Goal: Book appointment/travel/reservation

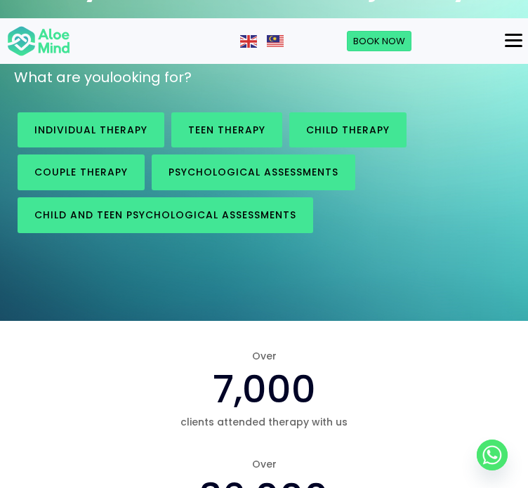
scroll to position [98, 0]
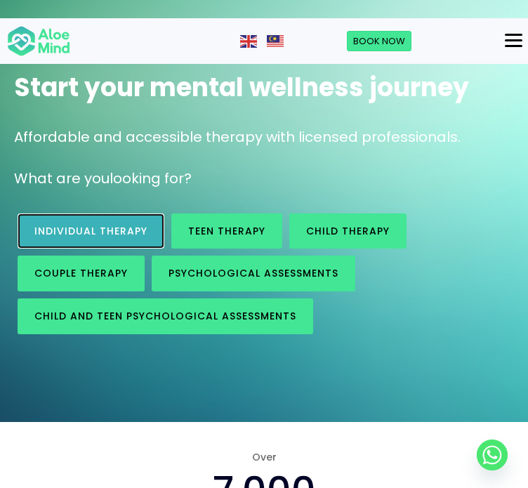
click at [112, 213] on link "Individual therapy" at bounding box center [91, 231] width 147 height 36
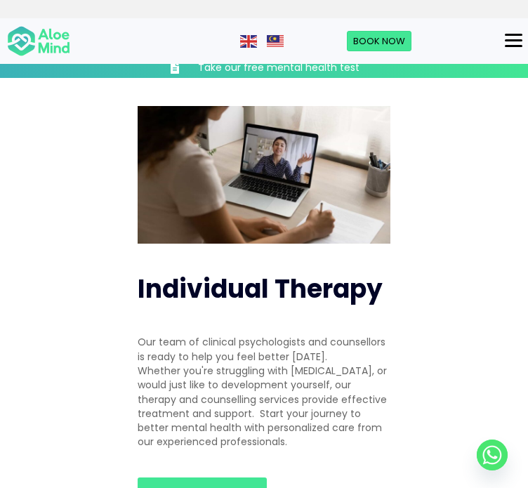
scroll to position [143, 0]
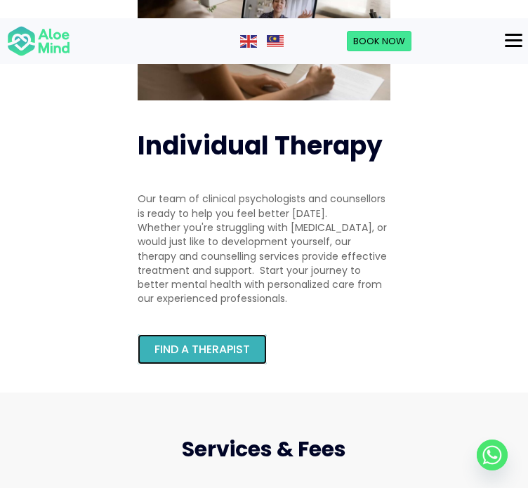
click at [187, 334] on link "Find a therapist" at bounding box center [202, 349] width 129 height 30
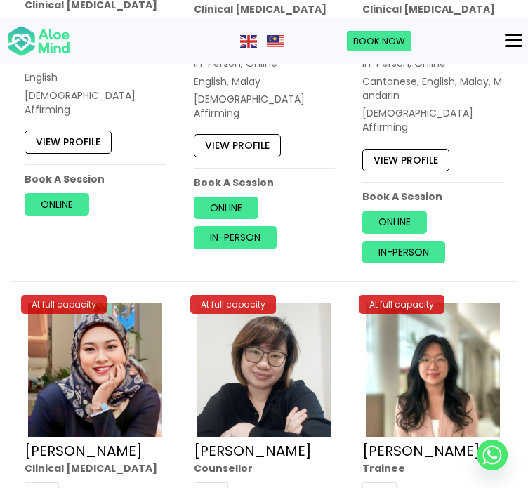
scroll to position [5316, 0]
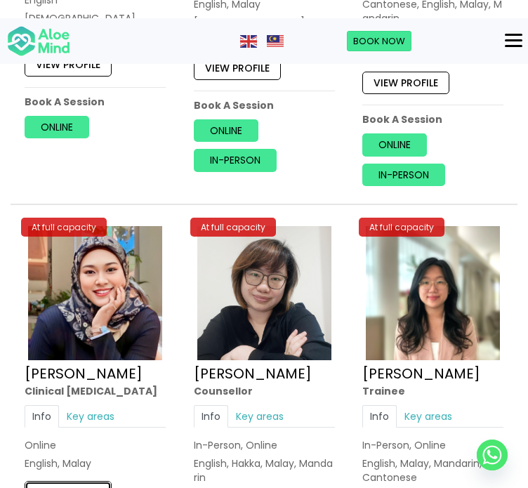
scroll to position [5364, 0]
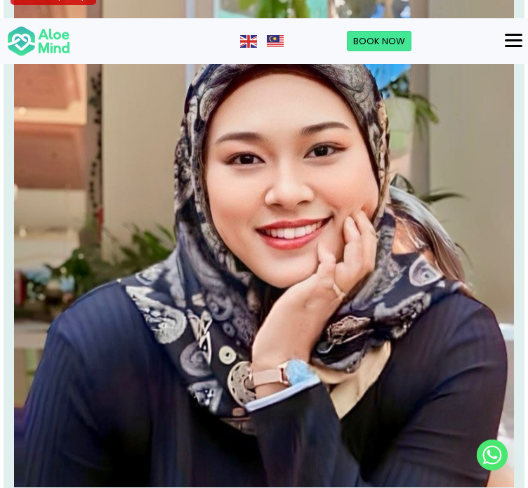
scroll to position [274, 0]
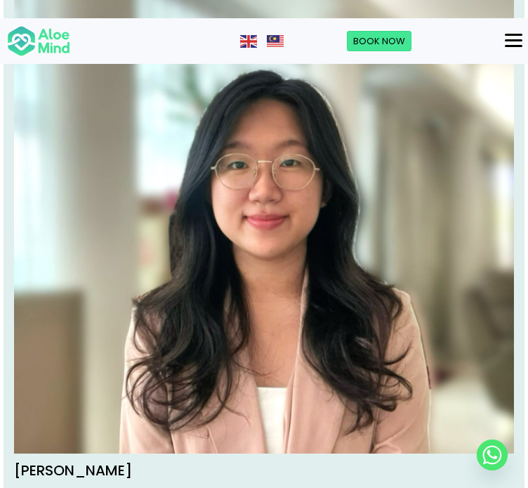
scroll to position [309, 0]
